Goal: Task Accomplishment & Management: Use online tool/utility

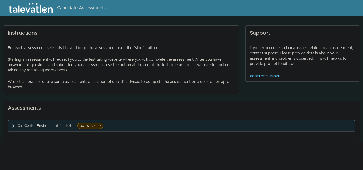
click at [238, 123] on button "Call Center Environment [audio] NOT STARTED" at bounding box center [181, 126] width 347 height 11
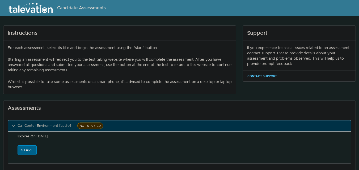
scroll to position [8, 0]
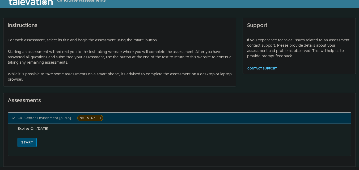
click at [34, 145] on button "Start" at bounding box center [27, 143] width 19 height 10
click at [353, 105] on div "Assessments" at bounding box center [179, 100] width 352 height 15
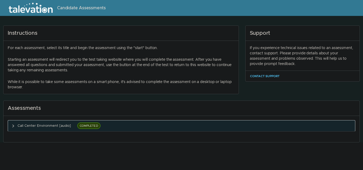
click at [90, 126] on span "COMPLETED" at bounding box center [88, 126] width 23 height 6
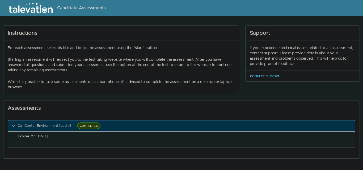
click at [94, 139] on div "Expires On: Oct 6, 2025" at bounding box center [185, 136] width 335 height 5
click at [138, 120] on div "Call Center Environment [audio] COMPLETED Expires On: Oct 6, 2025" at bounding box center [181, 137] width 356 height 43
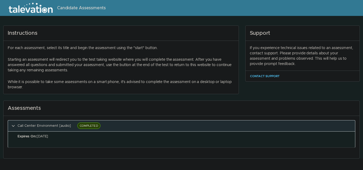
click at [146, 129] on button "Call Center Environment [audio] COMPLETED" at bounding box center [181, 126] width 347 height 11
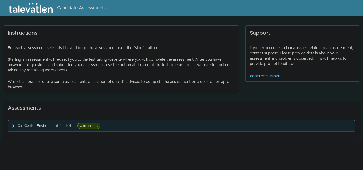
click at [146, 129] on button "Call Center Environment [audio] COMPLETED" at bounding box center [181, 126] width 347 height 11
